Goal: Navigation & Orientation: Find specific page/section

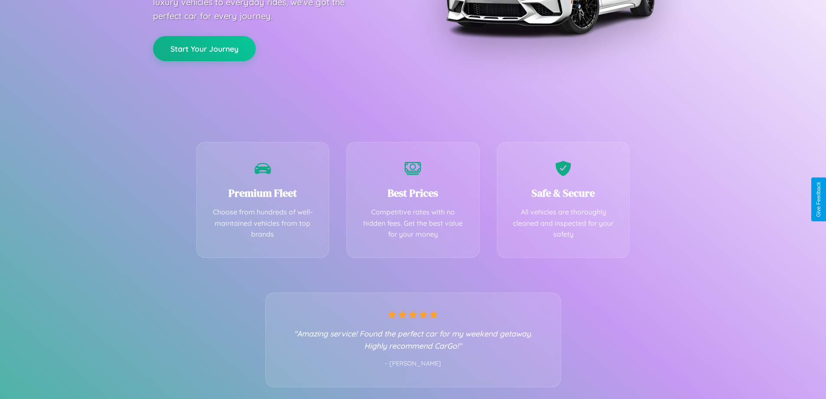
scroll to position [171, 0]
click at [413, 199] on div "Best Prices Competitive rates with no hidden fees. Get the best value for your …" at bounding box center [413, 197] width 133 height 116
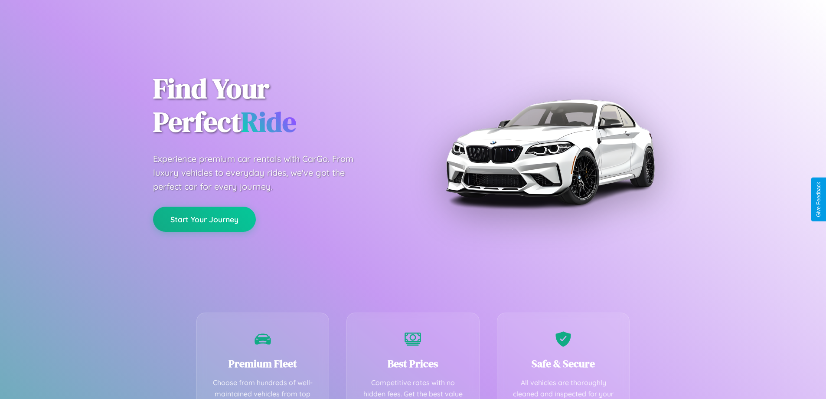
scroll to position [253, 0]
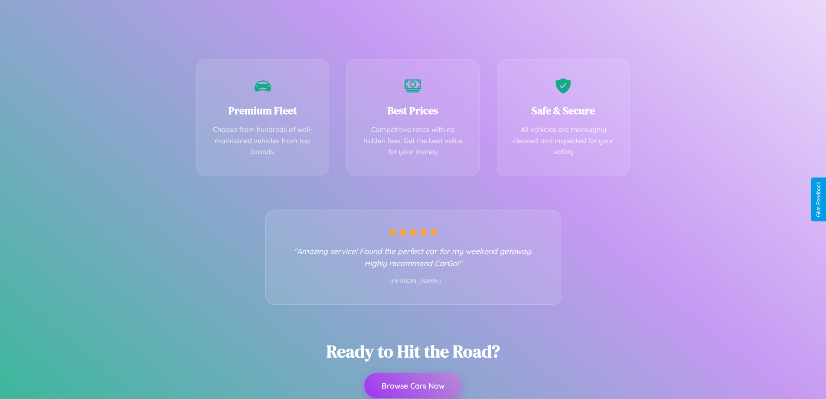
click at [413, 385] on button "Browse Cars Now" at bounding box center [413, 385] width 98 height 25
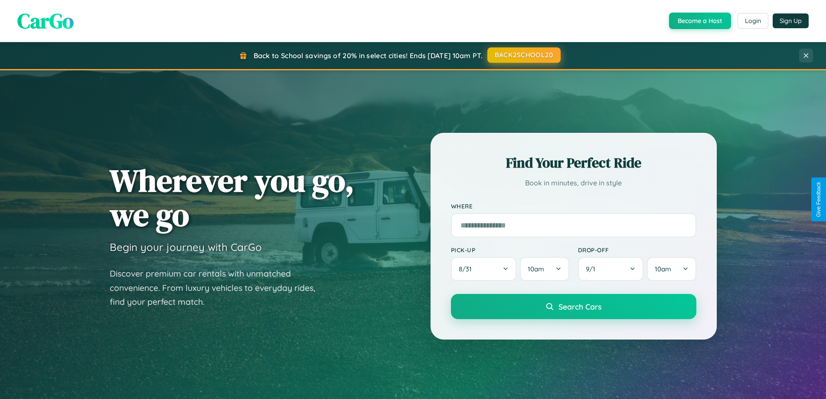
click at [524, 56] on button "BACK2SCHOOL20" at bounding box center [524, 55] width 73 height 16
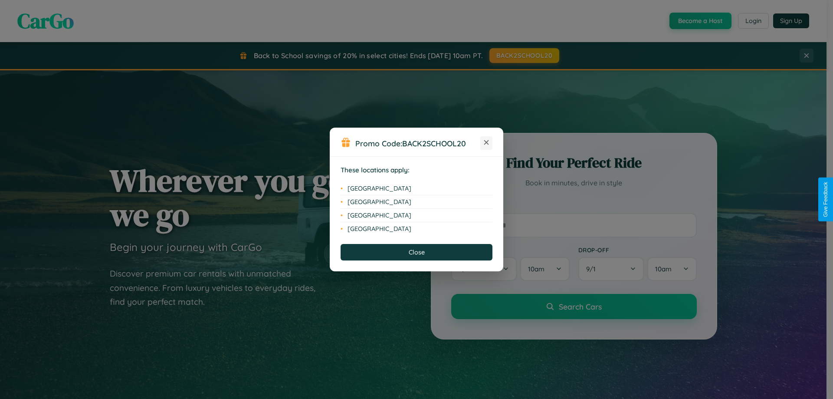
click at [486, 143] on icon at bounding box center [486, 142] width 5 height 5
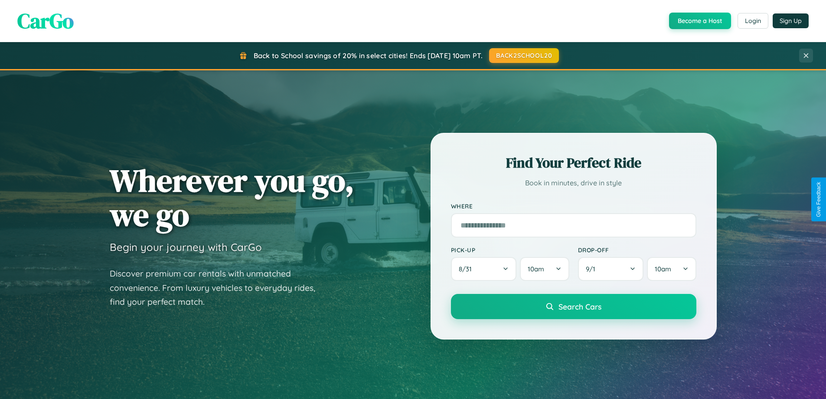
scroll to position [597, 0]
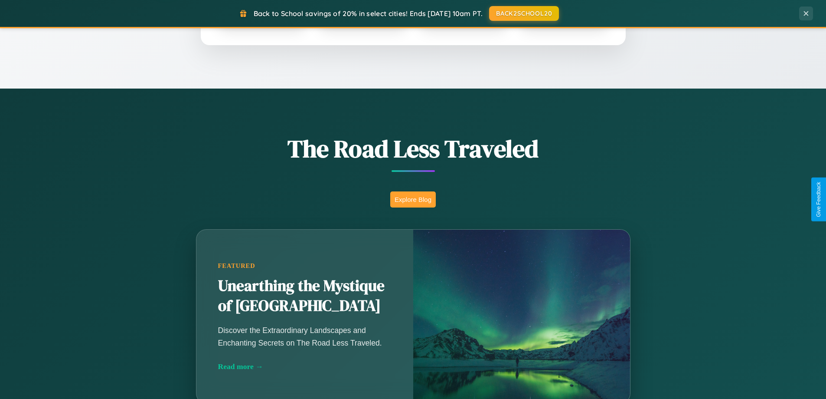
click at [413, 199] on button "Explore Blog" at bounding box center [413, 199] width 46 height 16
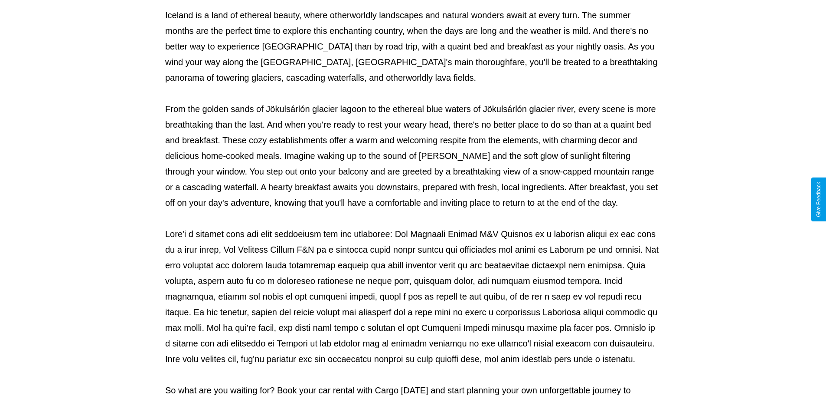
scroll to position [281, 0]
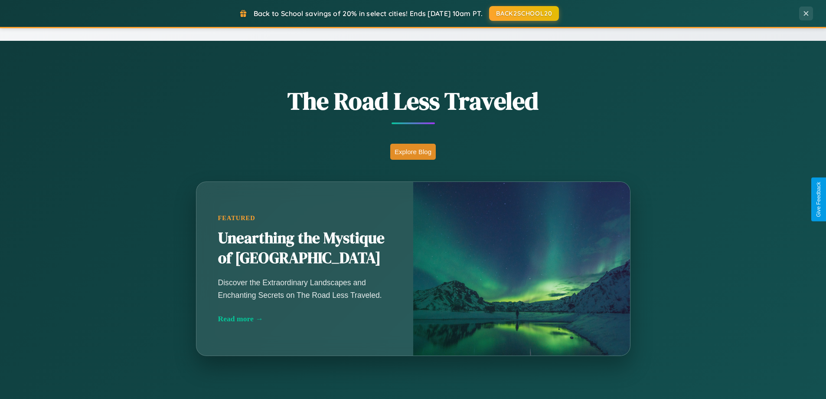
scroll to position [597, 0]
